Goal: Task Accomplishment & Management: Use online tool/utility

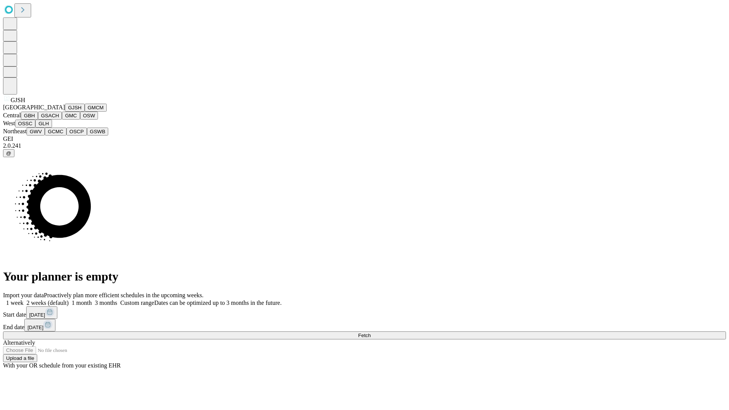
click at [65, 112] on button "GJSH" at bounding box center [75, 108] width 20 height 8
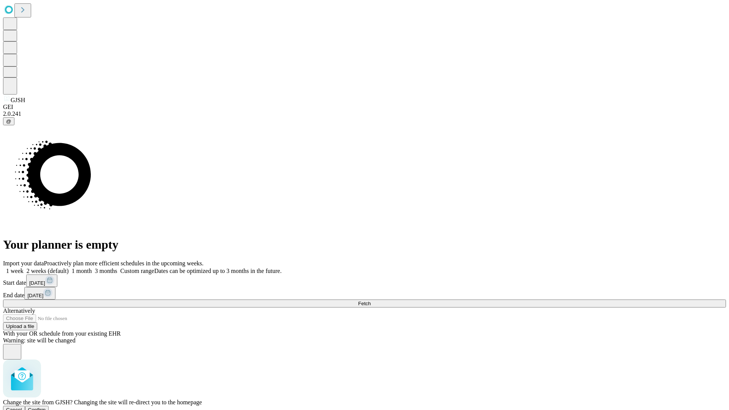
click at [46, 407] on span "Confirm" at bounding box center [37, 410] width 18 height 6
click at [69, 268] on label "2 weeks (default)" at bounding box center [46, 271] width 45 height 6
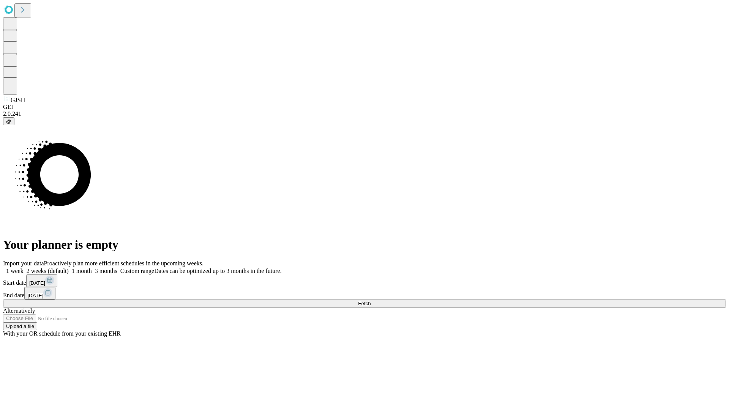
click at [371, 301] on span "Fetch" at bounding box center [364, 304] width 13 height 6
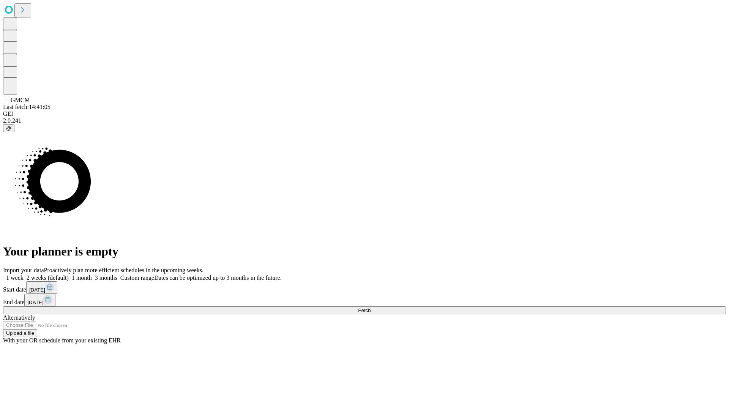
click at [69, 275] on label "2 weeks (default)" at bounding box center [46, 278] width 45 height 6
click at [371, 308] on span "Fetch" at bounding box center [364, 311] width 13 height 6
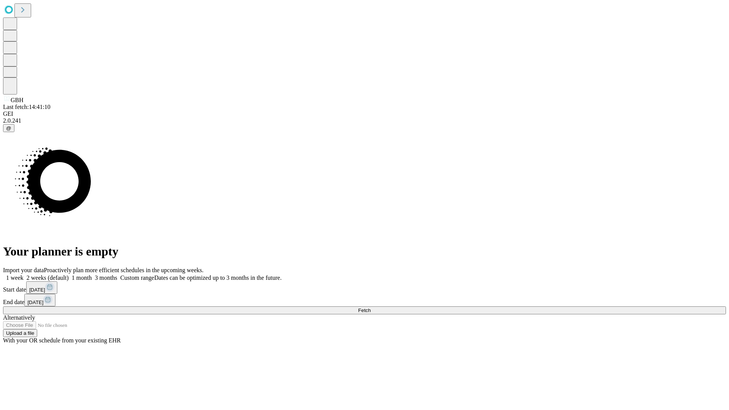
click at [69, 275] on label "2 weeks (default)" at bounding box center [46, 278] width 45 height 6
click at [371, 308] on span "Fetch" at bounding box center [364, 311] width 13 height 6
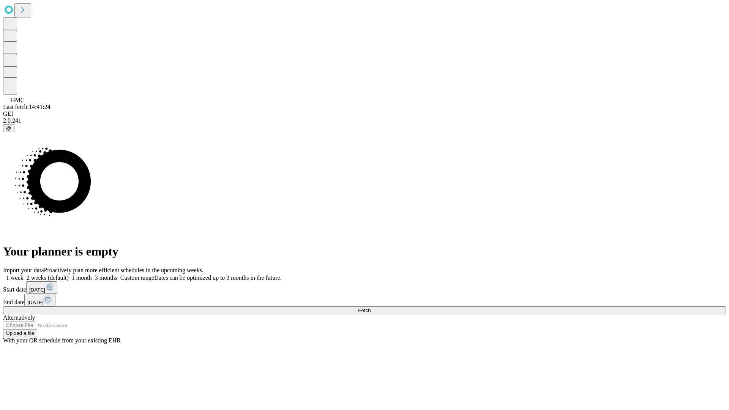
click at [371, 308] on span "Fetch" at bounding box center [364, 311] width 13 height 6
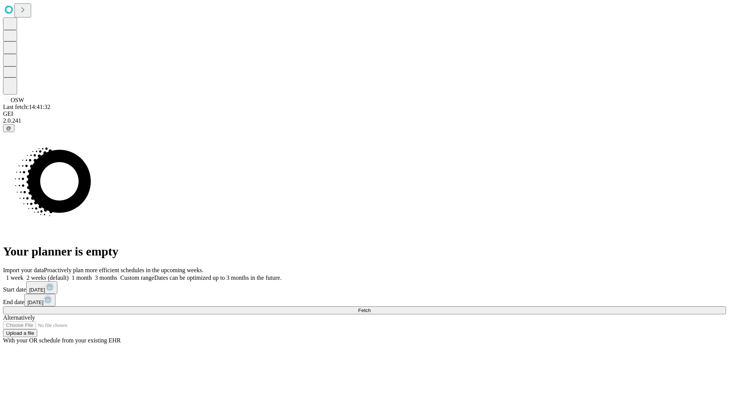
click at [69, 275] on label "2 weeks (default)" at bounding box center [46, 278] width 45 height 6
click at [371, 308] on span "Fetch" at bounding box center [364, 311] width 13 height 6
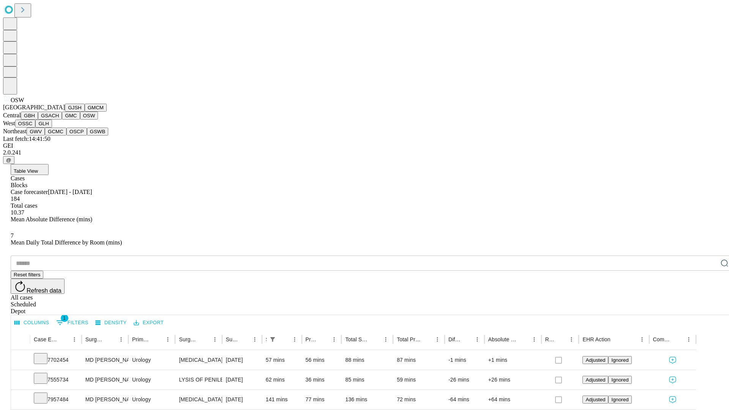
click at [36, 128] on button "OSSC" at bounding box center [25, 124] width 21 height 8
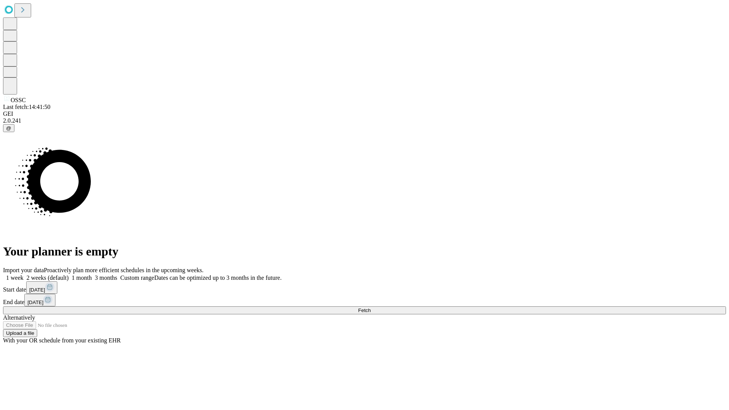
click at [69, 275] on label "2 weeks (default)" at bounding box center [46, 278] width 45 height 6
click at [371, 308] on span "Fetch" at bounding box center [364, 311] width 13 height 6
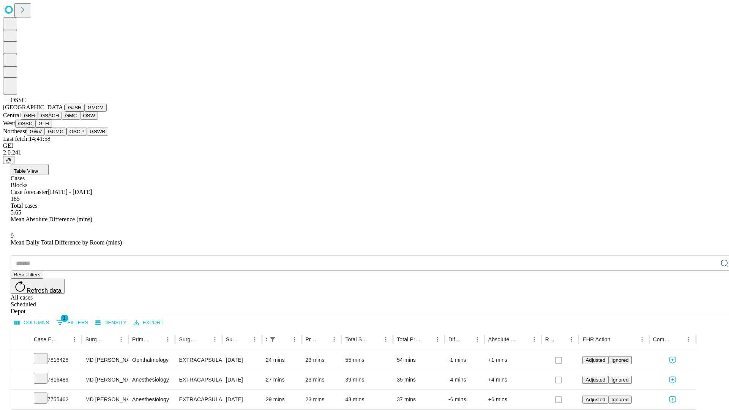
click at [52, 128] on button "GLH" at bounding box center [43, 124] width 16 height 8
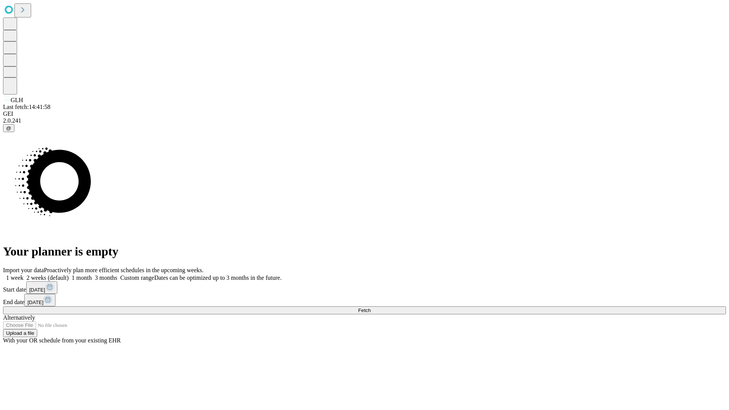
click at [69, 275] on label "2 weeks (default)" at bounding box center [46, 278] width 45 height 6
click at [371, 308] on span "Fetch" at bounding box center [364, 311] width 13 height 6
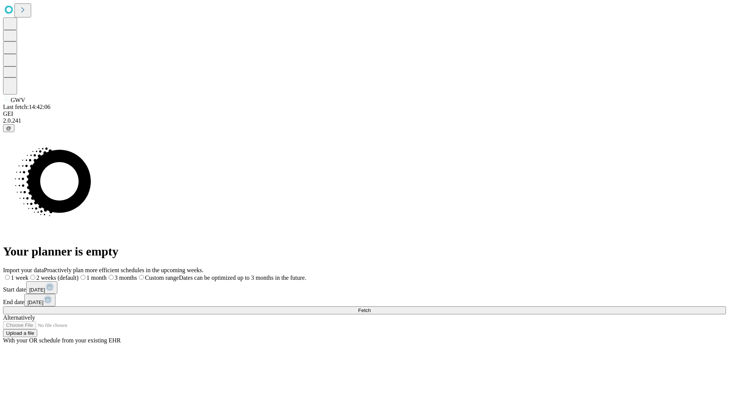
click at [79, 275] on label "2 weeks (default)" at bounding box center [53, 278] width 50 height 6
click at [371, 308] on span "Fetch" at bounding box center [364, 311] width 13 height 6
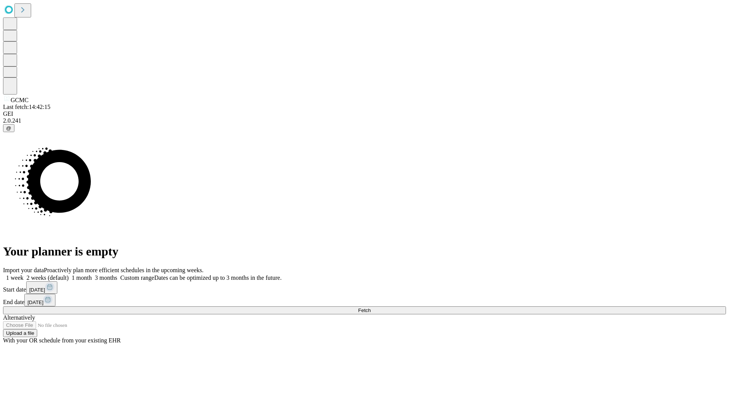
click at [69, 275] on label "2 weeks (default)" at bounding box center [46, 278] width 45 height 6
click at [371, 308] on span "Fetch" at bounding box center [364, 311] width 13 height 6
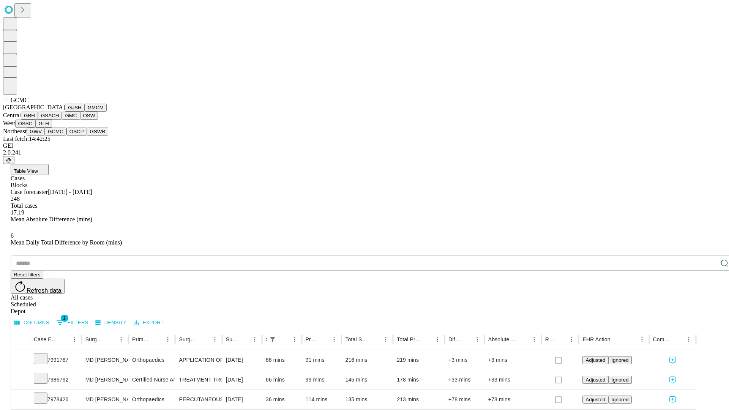
click at [66, 136] on button "OSCP" at bounding box center [76, 132] width 21 height 8
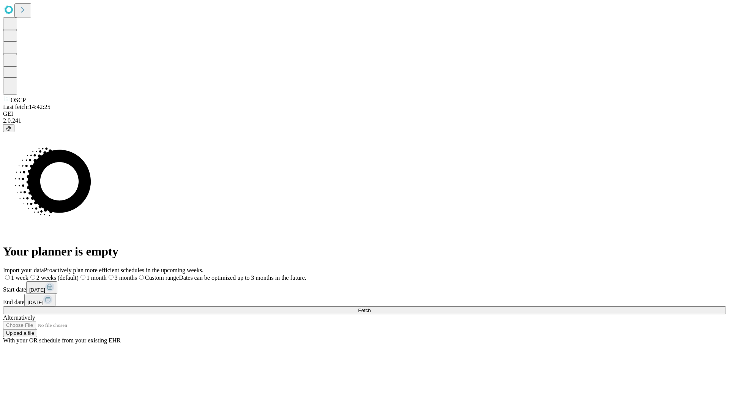
click at [79, 275] on label "2 weeks (default)" at bounding box center [53, 278] width 50 height 6
click at [371, 308] on span "Fetch" at bounding box center [364, 311] width 13 height 6
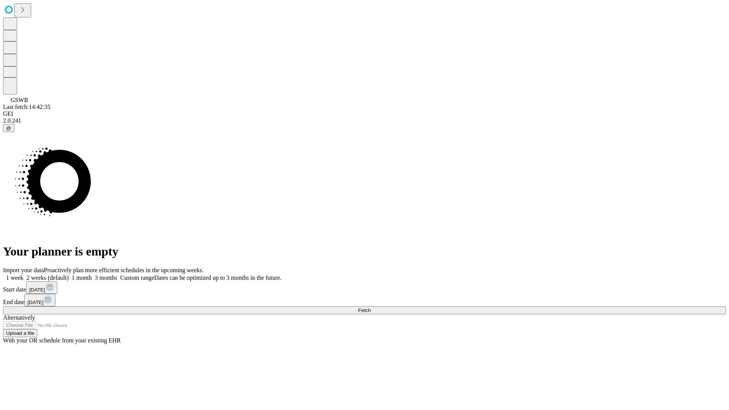
click at [69, 275] on label "2 weeks (default)" at bounding box center [46, 278] width 45 height 6
click at [371, 308] on span "Fetch" at bounding box center [364, 311] width 13 height 6
